Goal: Task Accomplishment & Management: Manage account settings

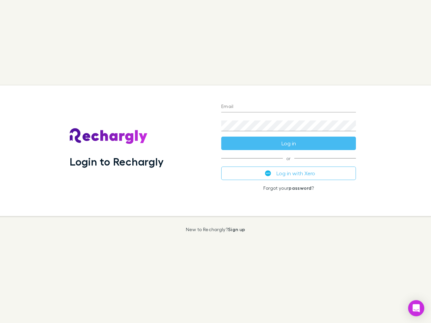
click at [215, 162] on div "Login to Rechargly" at bounding box center [139, 150] width 151 height 131
click at [288, 107] on input "Email" at bounding box center [288, 107] width 135 height 11
click at [288, 143] on form "Email Password Log in" at bounding box center [288, 123] width 135 height 54
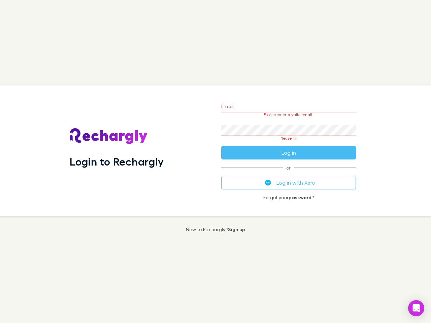
click at [288, 173] on div "Email Please enter a valid email. Password Please fill Log in or Log in with Xe…" at bounding box center [288, 150] width 145 height 131
click at [416, 308] on icon "Open Intercom Messenger" at bounding box center [416, 308] width 7 height 8
